Goal: Task Accomplishment & Management: Use online tool/utility

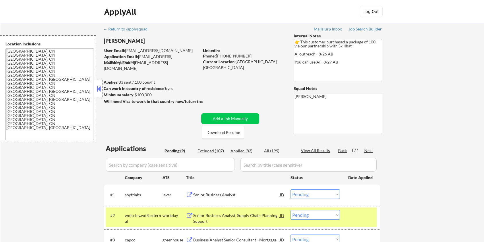
select select ""pending""
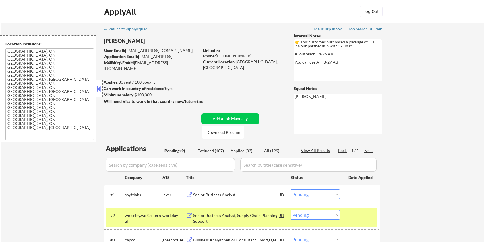
select select ""pending""
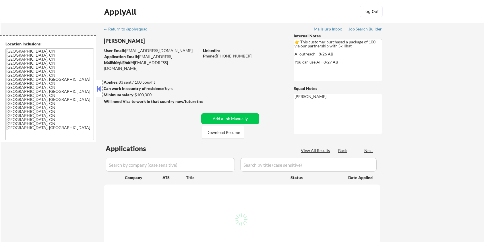
scroll to position [214, 0]
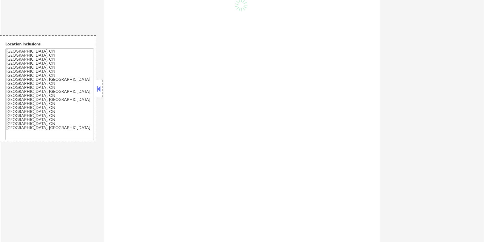
select select ""pending""
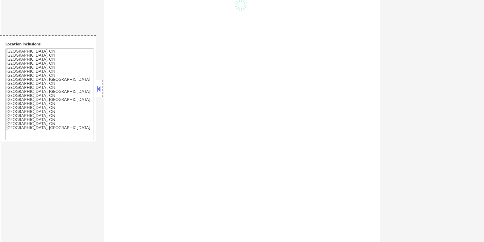
select select ""pending""
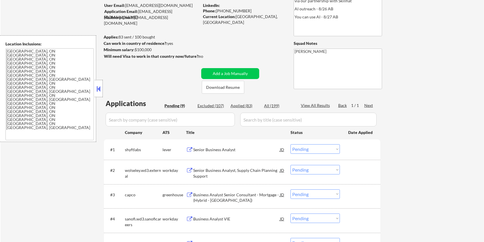
scroll to position [0, 0]
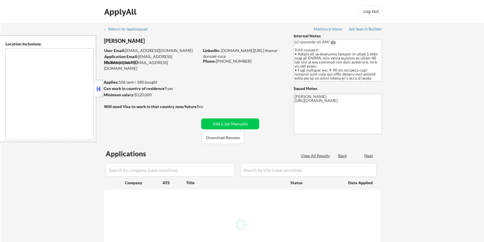
type textarea "[GEOGRAPHIC_DATA], [GEOGRAPHIC_DATA] [GEOGRAPHIC_DATA], [GEOGRAPHIC_DATA] [GEOG…"
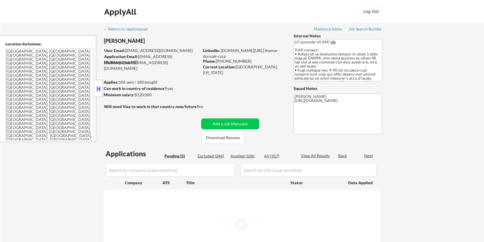
select select ""pending""
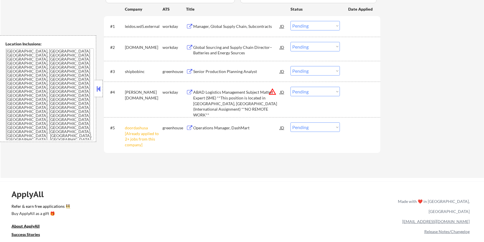
scroll to position [191, 0]
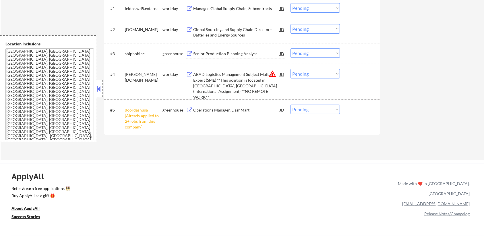
click at [219, 51] on div "Senior Production Planning Analyst" at bounding box center [236, 54] width 87 height 6
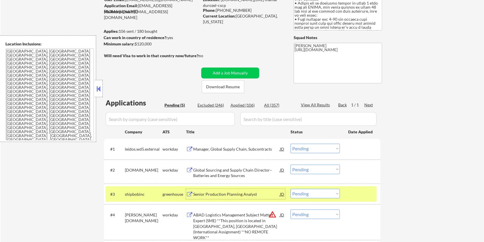
scroll to position [38, 0]
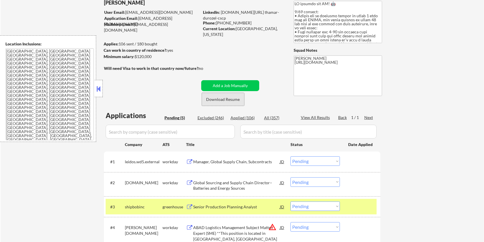
click at [213, 97] on button "Download Resume" at bounding box center [223, 99] width 43 height 13
